Goal: Transaction & Acquisition: Subscribe to service/newsletter

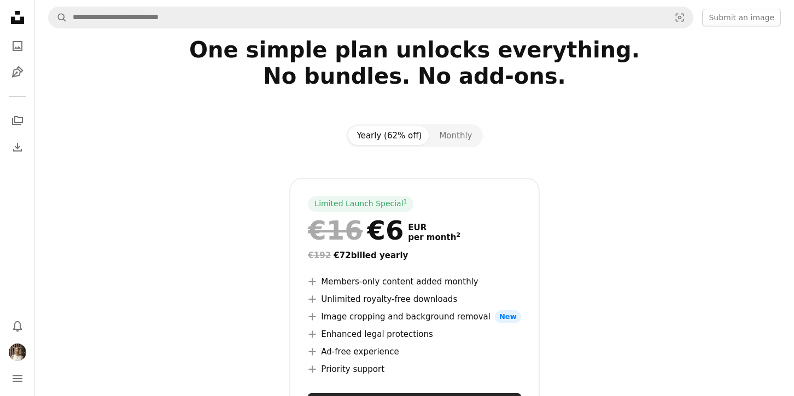
scroll to position [53, 0]
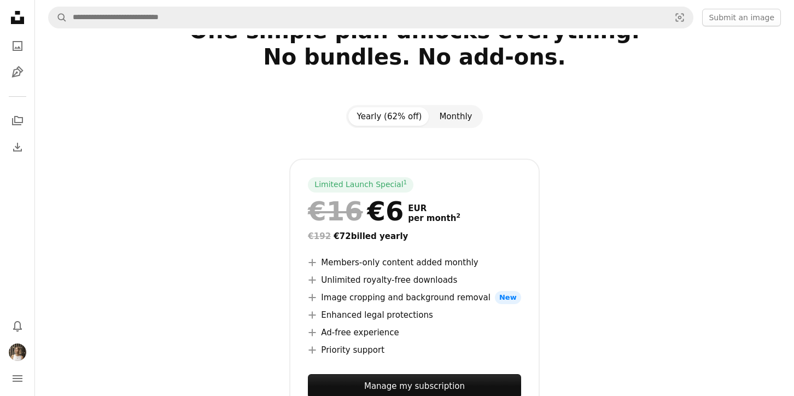
click at [455, 115] on button "Monthly" at bounding box center [456, 116] width 50 height 19
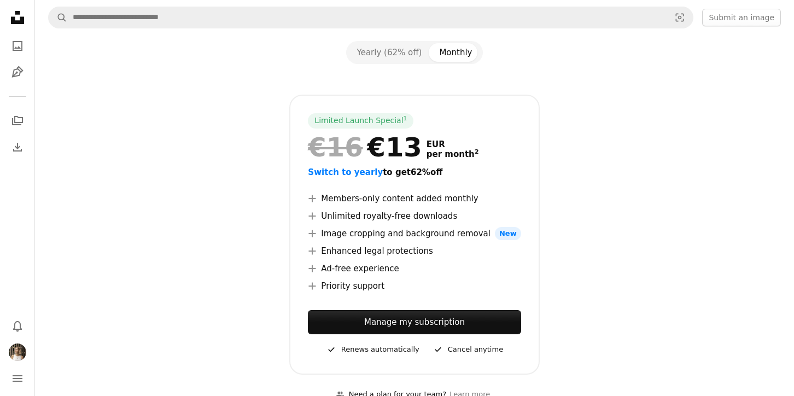
scroll to position [0, 0]
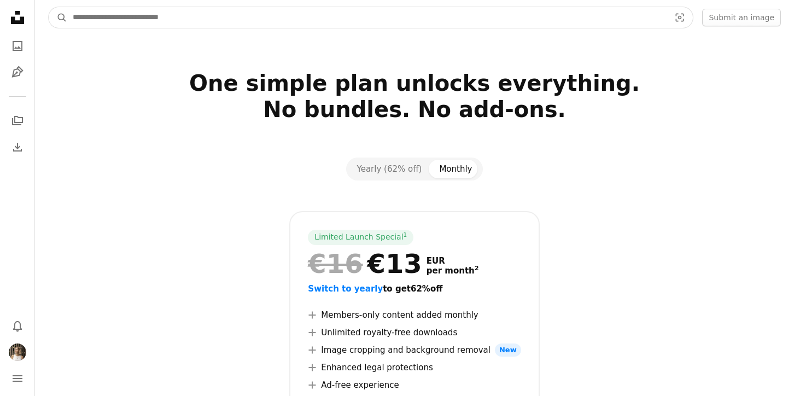
click at [153, 21] on input "Find visuals sitewide" at bounding box center [367, 17] width 600 height 21
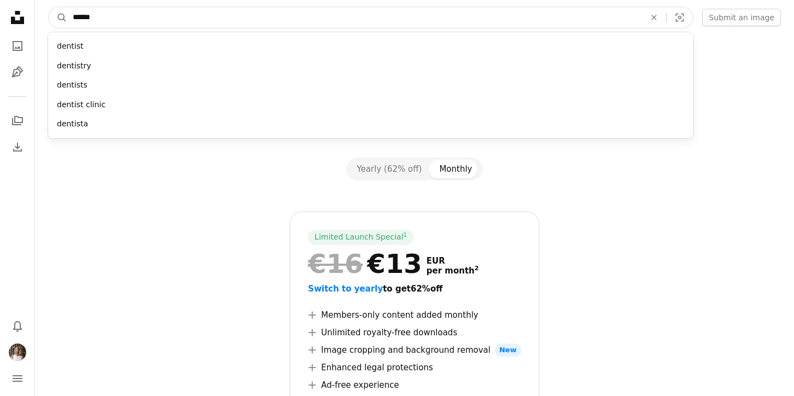
type input "*******"
click button "A magnifying glass" at bounding box center [58, 17] width 19 height 21
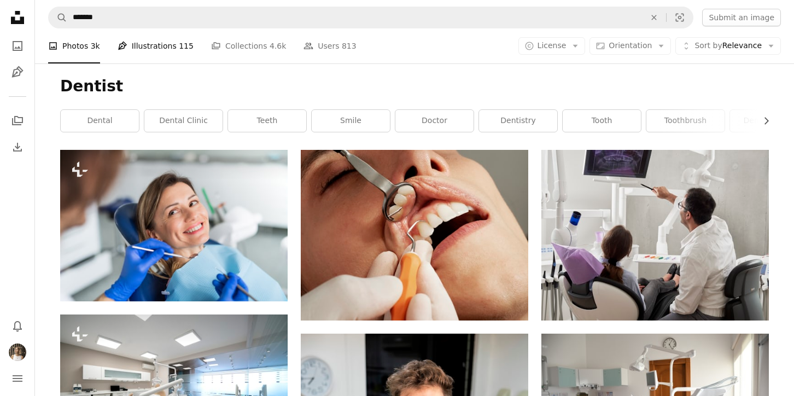
click at [168, 47] on link "Pen Tool Illustrations 115" at bounding box center [156, 45] width 76 height 35
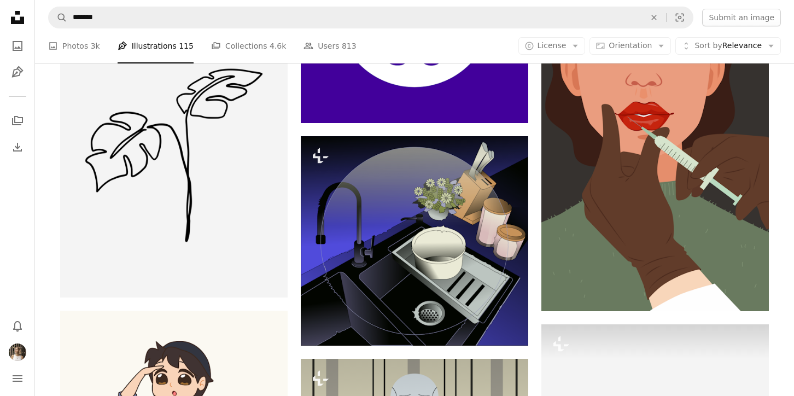
scroll to position [13836, 0]
